Goal: Task Accomplishment & Management: Manage account settings

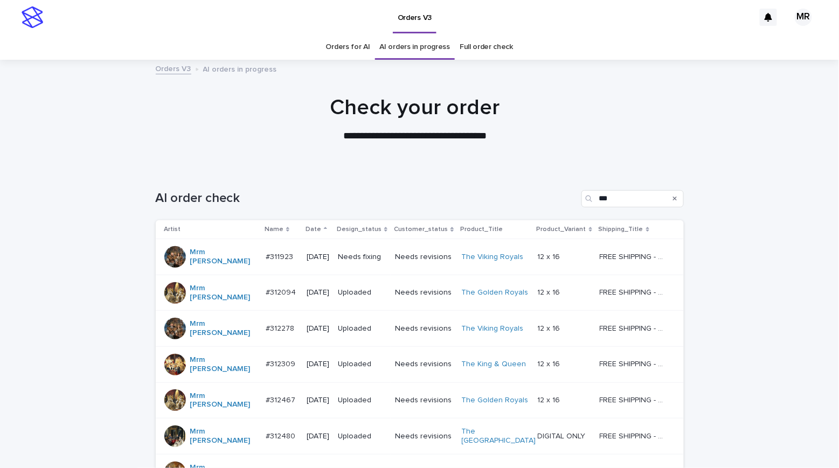
scroll to position [139, 0]
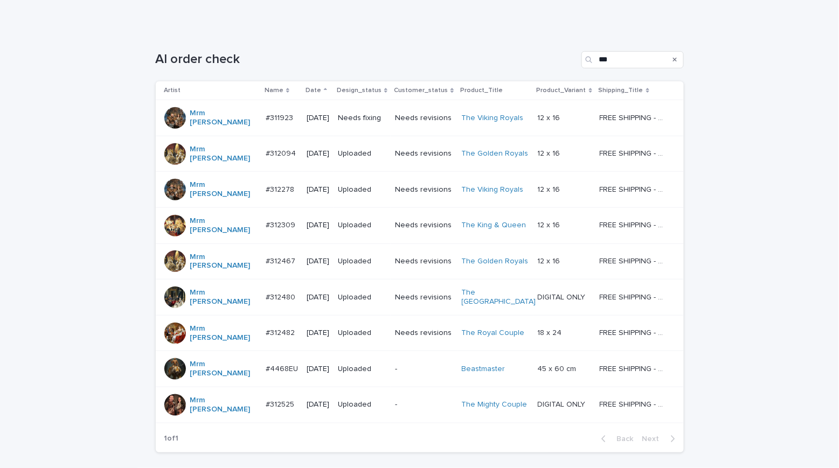
click at [383, 114] on p "Needs fixing" at bounding box center [362, 118] width 48 height 9
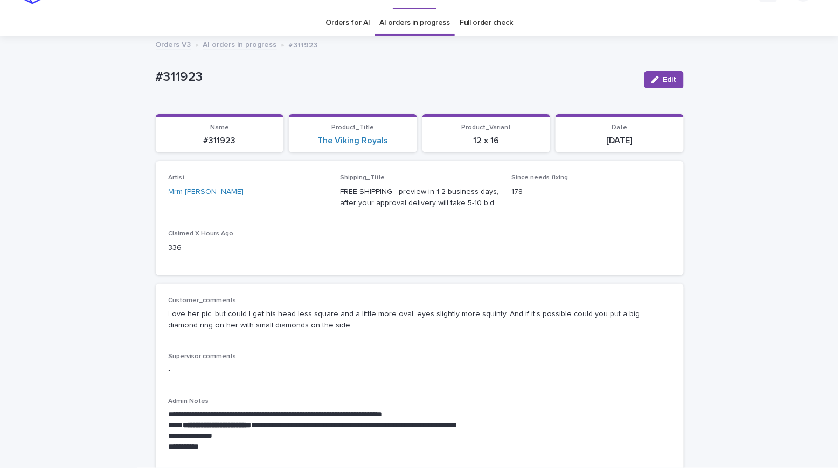
scroll to position [217, 0]
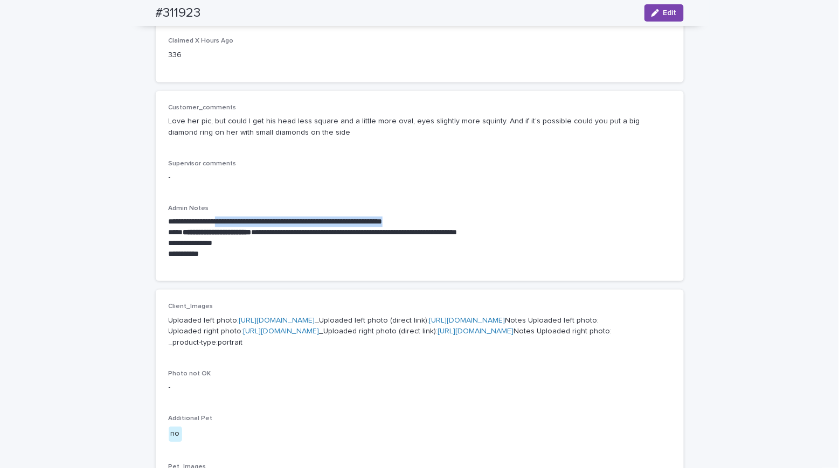
drag, startPoint x: 466, startPoint y: 218, endPoint x: 231, endPoint y: 214, distance: 235.5
click at [231, 217] on p "**********" at bounding box center [420, 222] width 502 height 11
copy p "**********"
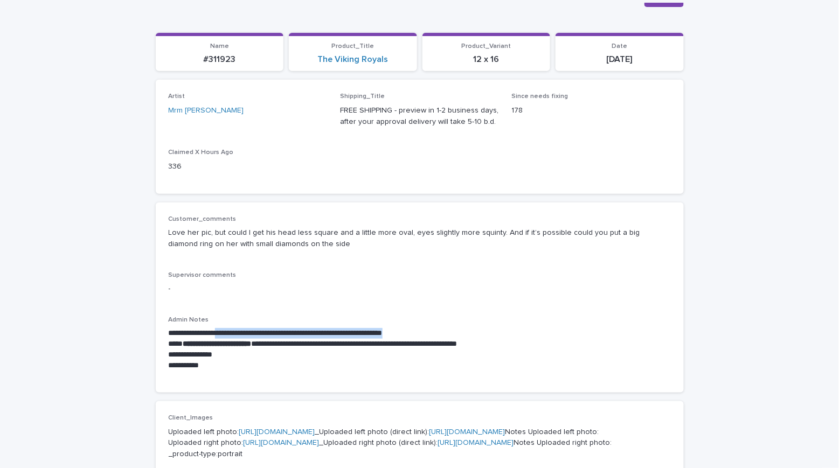
scroll to position [0, 0]
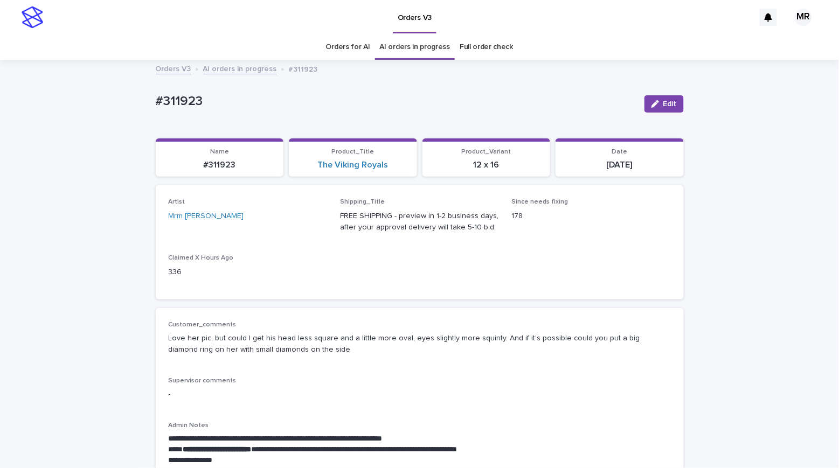
click at [227, 107] on p "#311923" at bounding box center [396, 102] width 480 height 16
drag, startPoint x: 159, startPoint y: 99, endPoint x: 108, endPoint y: 96, distance: 50.7
copy p "#311923"
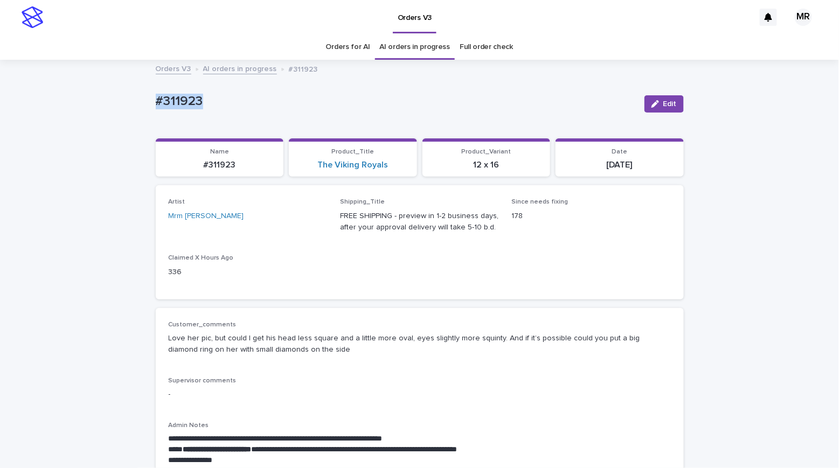
copy p "#311923"
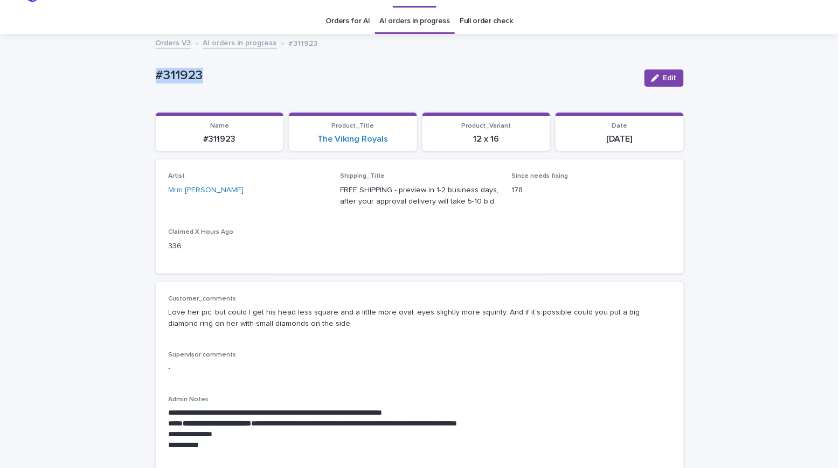
scroll to position [45, 0]
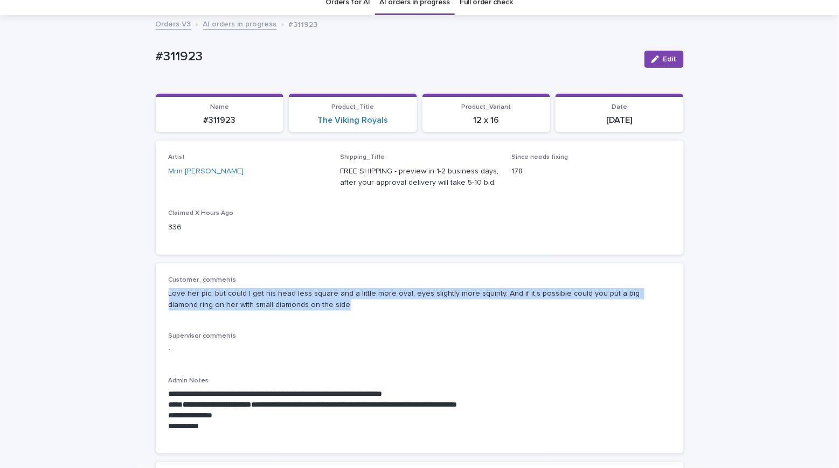
drag, startPoint x: 310, startPoint y: 306, endPoint x: 182, endPoint y: 298, distance: 128.4
copy p "Love her pic, but could I get his head less square and a little more oval, eyes…"
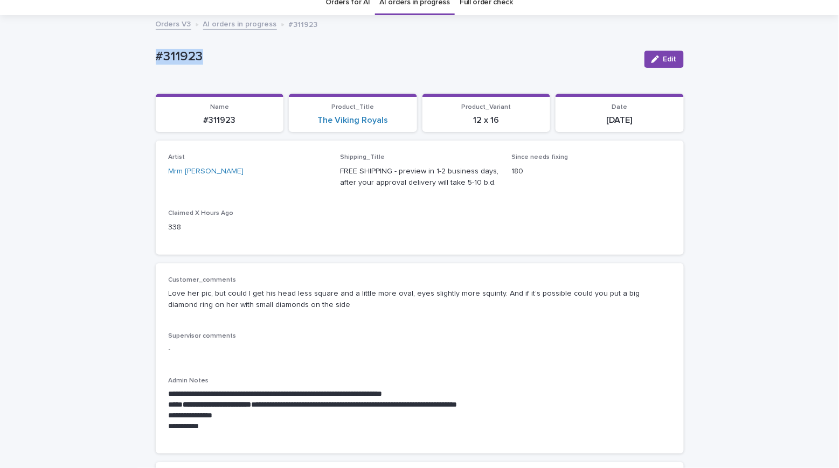
drag, startPoint x: 171, startPoint y: 52, endPoint x: 80, endPoint y: 52, distance: 91.1
copy p "#311923"
click at [670, 58] on span "Edit" at bounding box center [669, 59] width 13 height 8
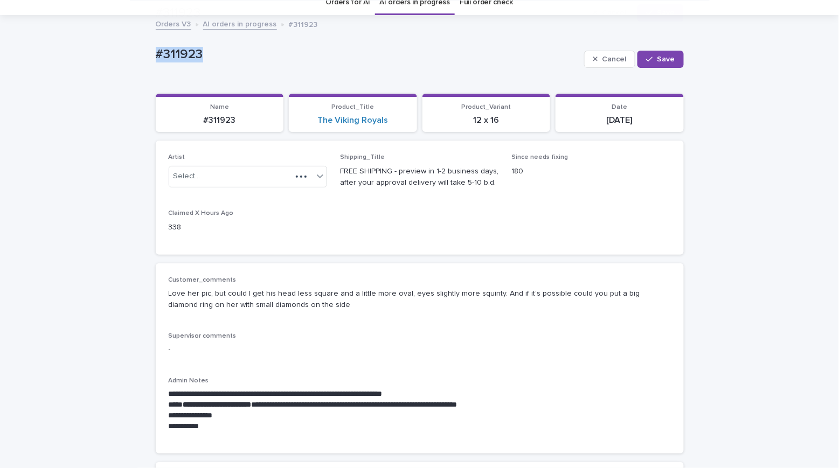
scroll to position [658, 0]
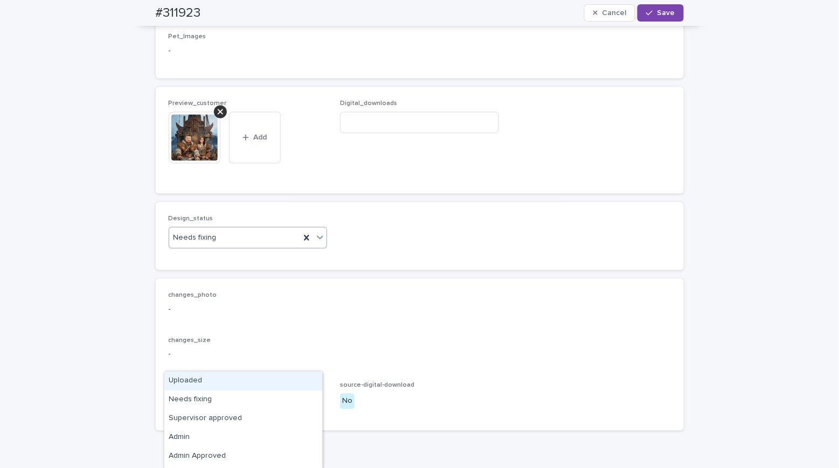
click at [178, 377] on div "Uploaded" at bounding box center [243, 381] width 158 height 19
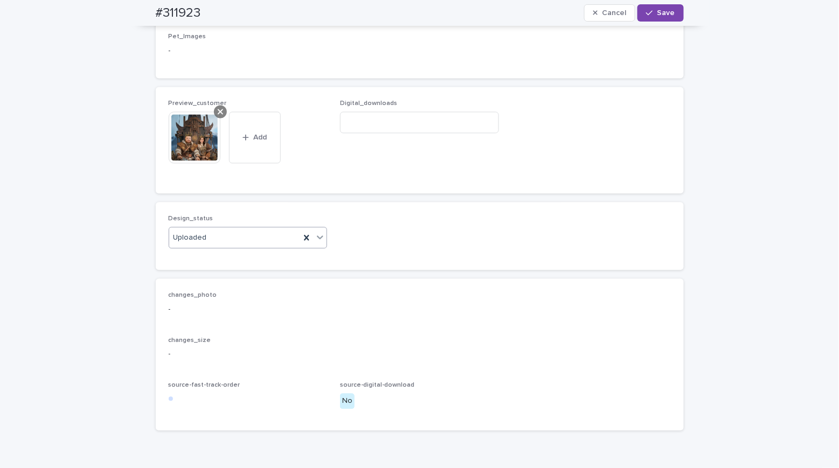
click at [218, 116] on icon at bounding box center [220, 111] width 5 height 9
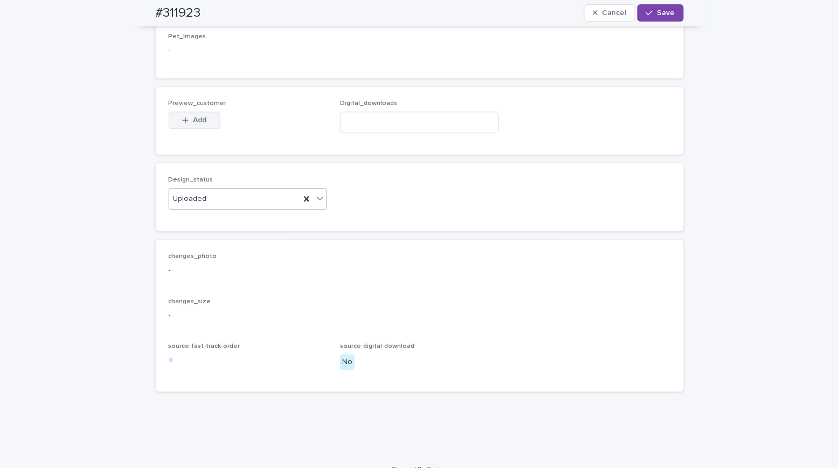
click at [204, 129] on button "Add" at bounding box center [195, 120] width 52 height 17
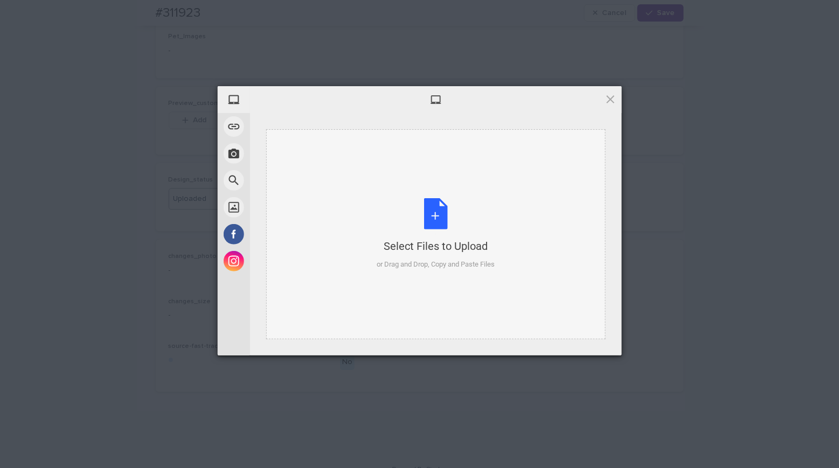
click at [440, 207] on div "Select Files to Upload or Drag and Drop, Copy and Paste Files" at bounding box center [436, 234] width 118 height 72
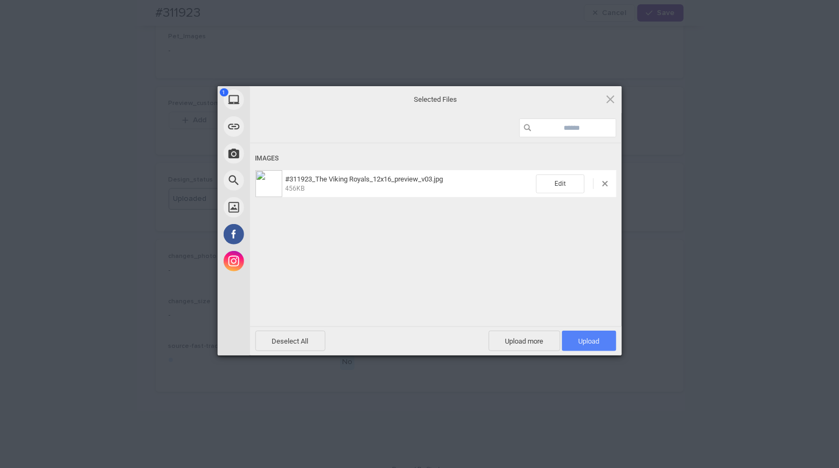
click at [594, 333] on span "Upload 1" at bounding box center [589, 341] width 54 height 20
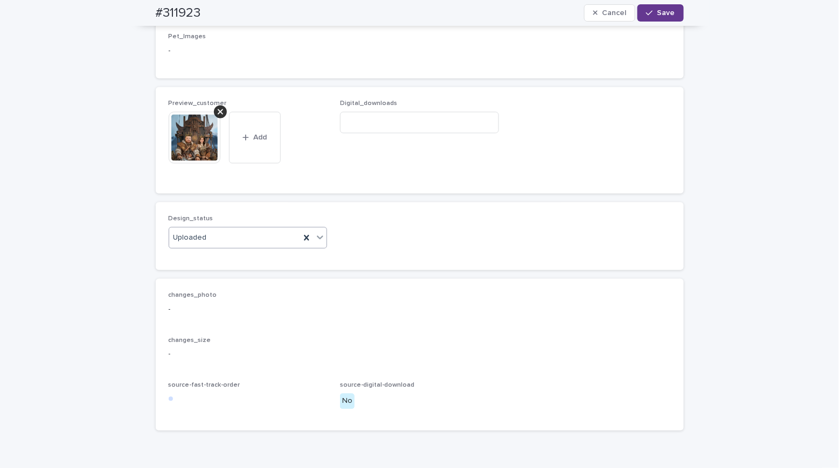
click at [662, 13] on span "Save" at bounding box center [666, 13] width 18 height 8
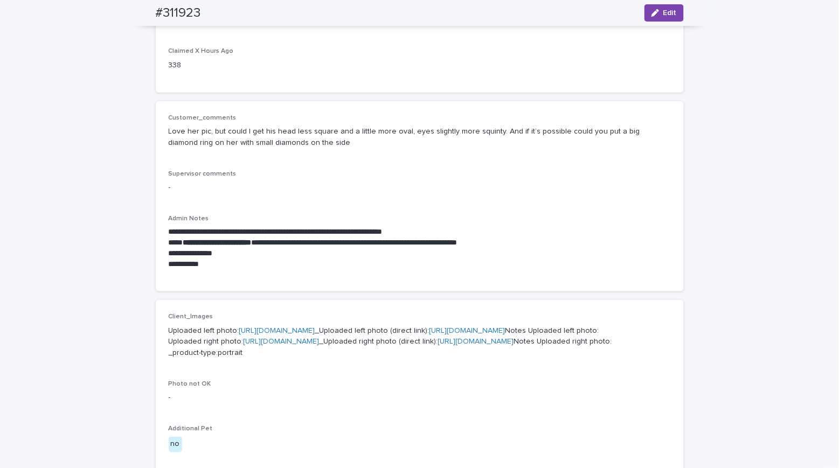
scroll to position [0, 0]
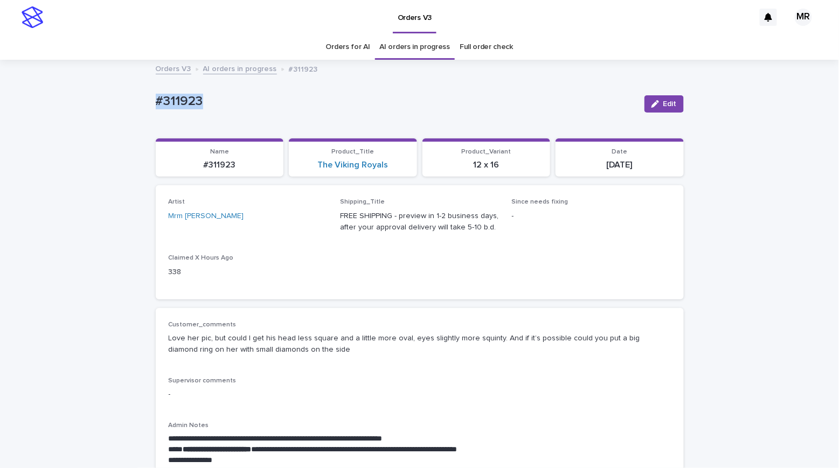
drag, startPoint x: 211, startPoint y: 105, endPoint x: 71, endPoint y: 101, distance: 139.6
copy p "#311923"
click at [340, 161] on link "The Viking Royals" at bounding box center [352, 165] width 71 height 10
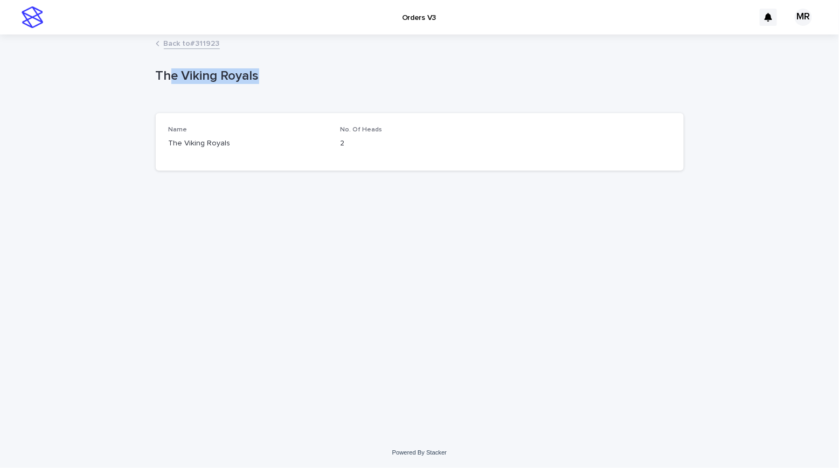
drag, startPoint x: 264, startPoint y: 77, endPoint x: 113, endPoint y: 63, distance: 151.5
click at [148, 72] on div "Loading... Saving… Loading... Saving… The Viking Royals The Viking Royals Sorry…" at bounding box center [419, 237] width 839 height 402
copy p "The Viking Royals"
drag, startPoint x: 78, startPoint y: 57, endPoint x: 101, endPoint y: 1, distance: 60.1
click at [80, 54] on div "Loading... Saving… Loading... Saving… The Viking Royals The Viking Royals Sorry…" at bounding box center [419, 237] width 839 height 402
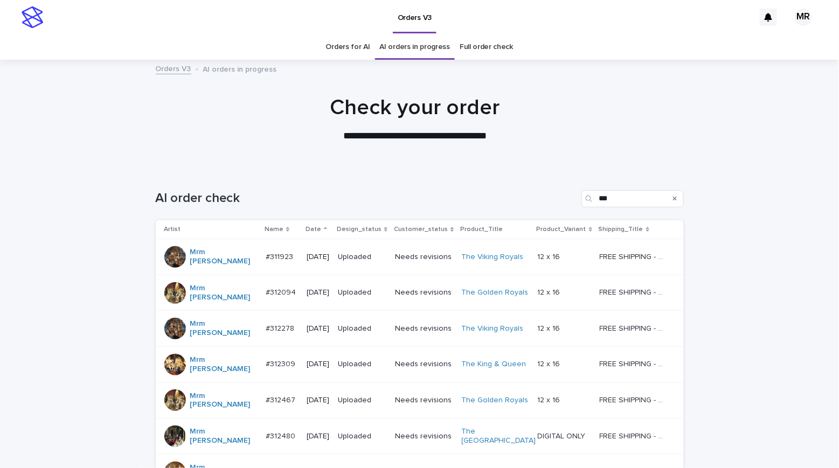
scroll to position [170, 0]
